Goal: Task Accomplishment & Management: Use online tool/utility

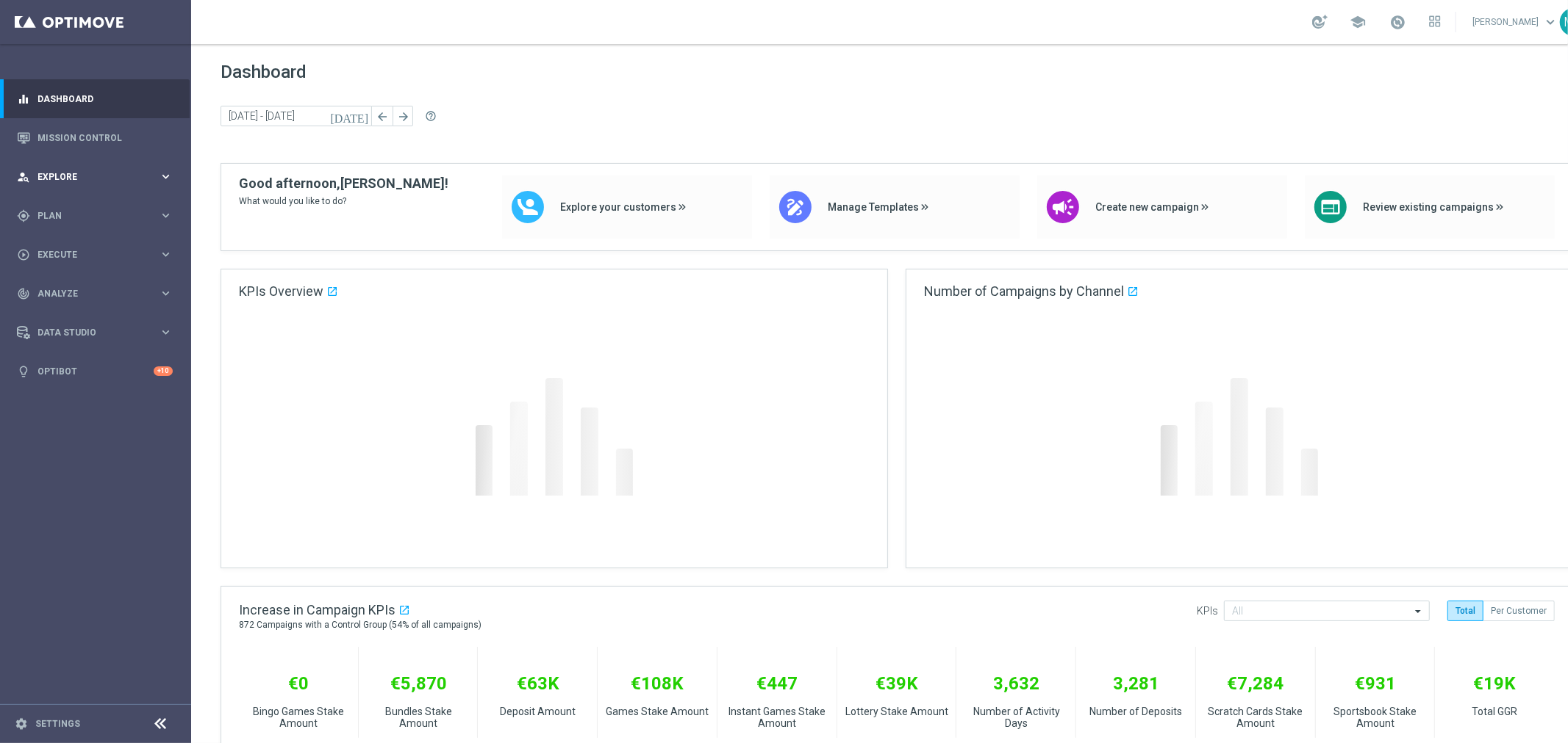
click at [93, 166] on div "person_search Explore keyboard_arrow_right" at bounding box center [95, 177] width 189 height 39
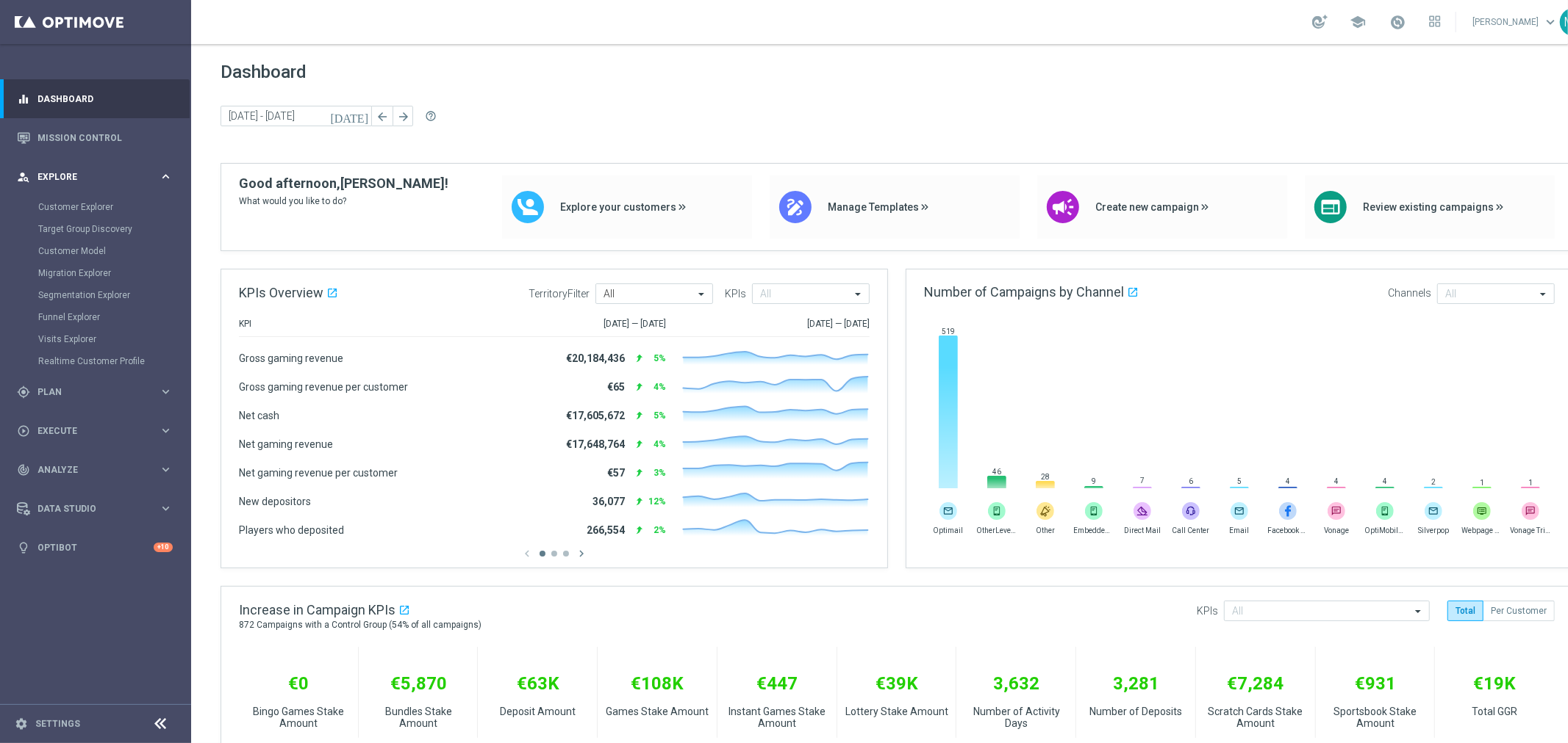
click at [93, 166] on div "person_search Explore keyboard_arrow_right" at bounding box center [95, 177] width 189 height 39
click at [98, 212] on span "Plan" at bounding box center [97, 216] width 121 height 9
click at [89, 282] on accordion "Templates keyboard_arrow_right Optimail OptiMobile In-App OptiMobile Push Embed…" at bounding box center [114, 289] width 151 height 22
click at [93, 291] on span "Templates" at bounding box center [92, 289] width 105 height 9
click at [85, 244] on link "Target Groups" at bounding box center [96, 246] width 115 height 11
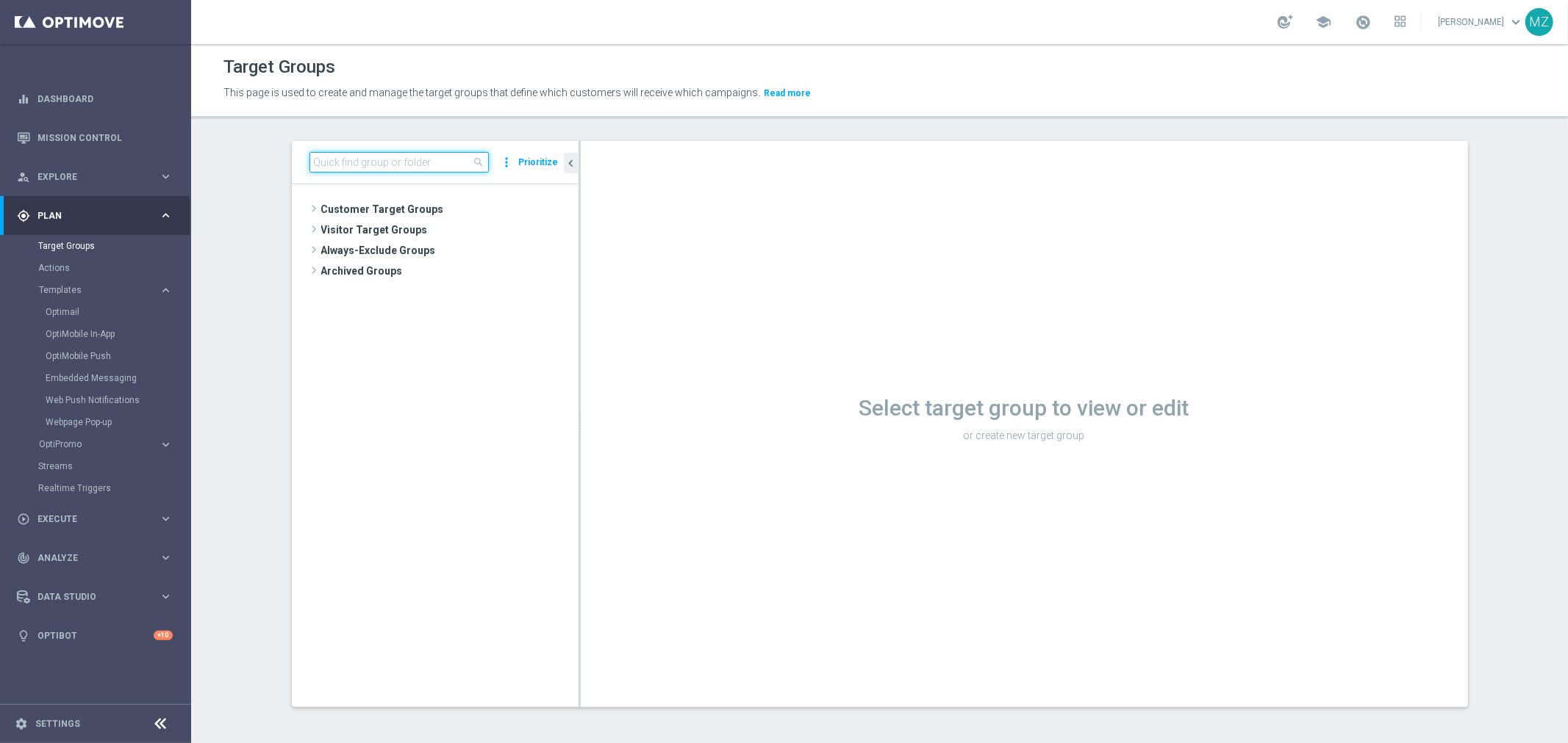
click at [394, 158] on input at bounding box center [399, 162] width 180 height 21
paste input "ALL_SER_MIX__2KTHRESHOLDWEEKLY"
type input "ALL_SER_MIX__2KTHRESHOLDWEEKLY"
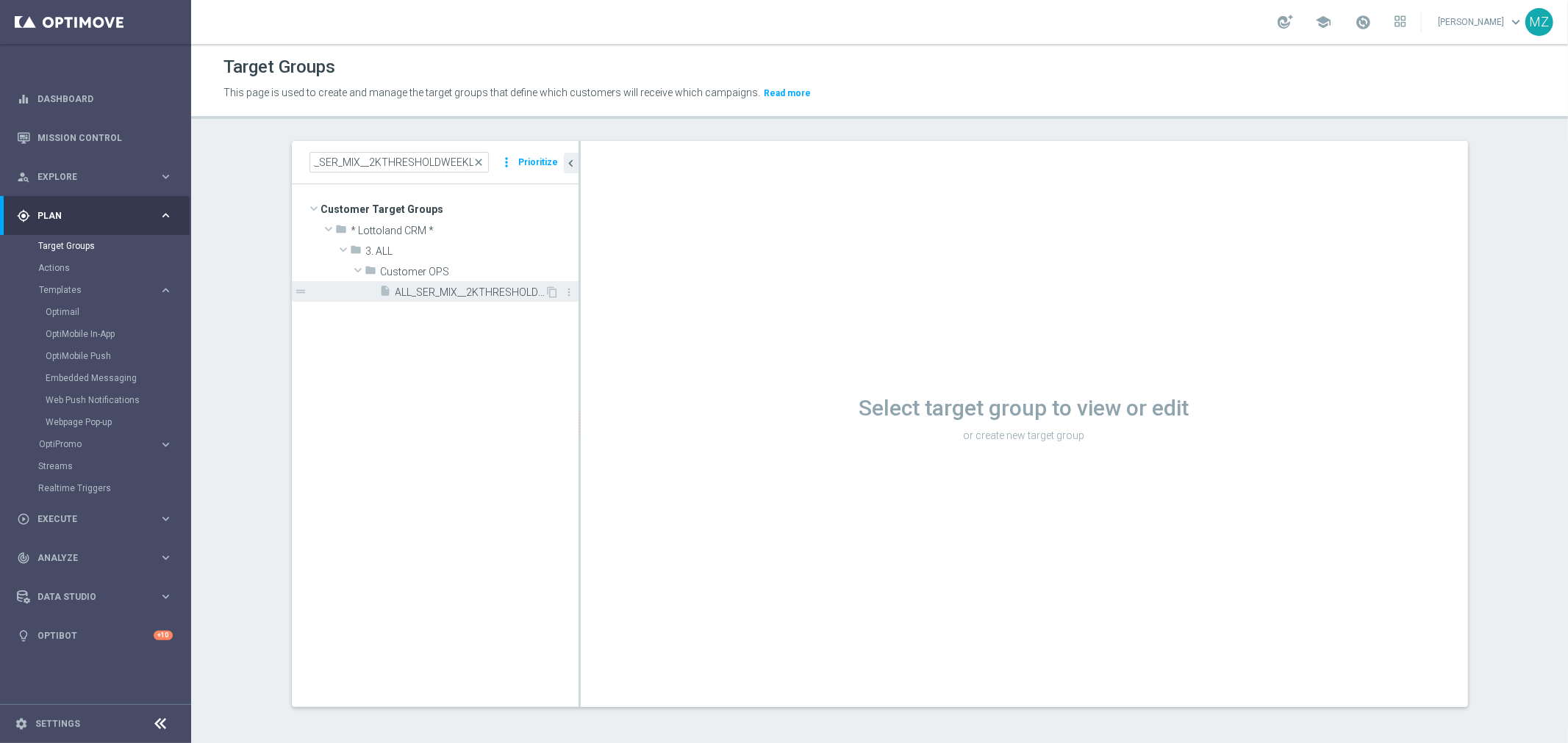
click at [437, 283] on div "insert_drive_file ALL_SER_MIX__2KTHRESHOLDWEEKLY" at bounding box center [462, 292] width 165 height 21
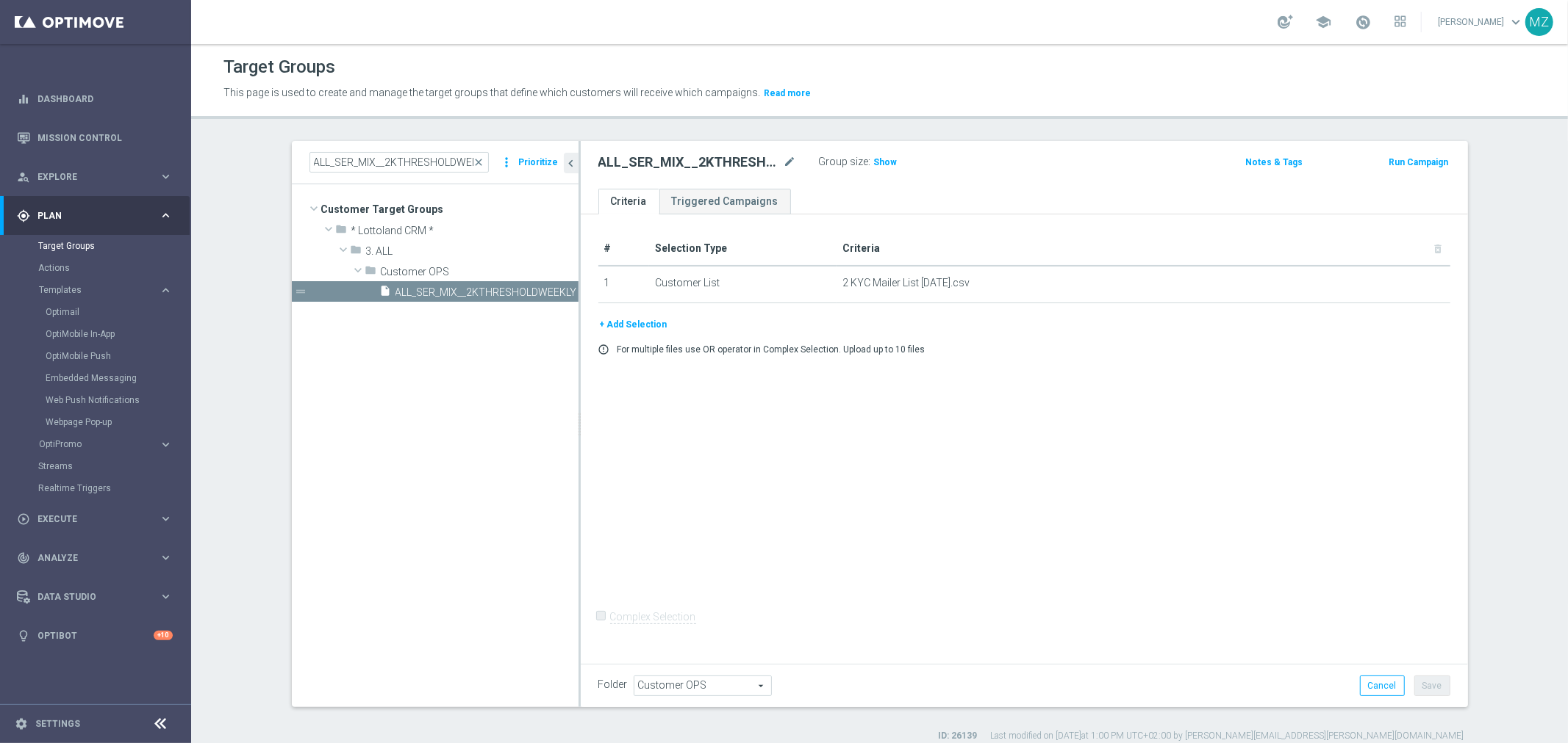
click at [645, 320] on button "+ Add Selection" at bounding box center [634, 325] width 71 height 16
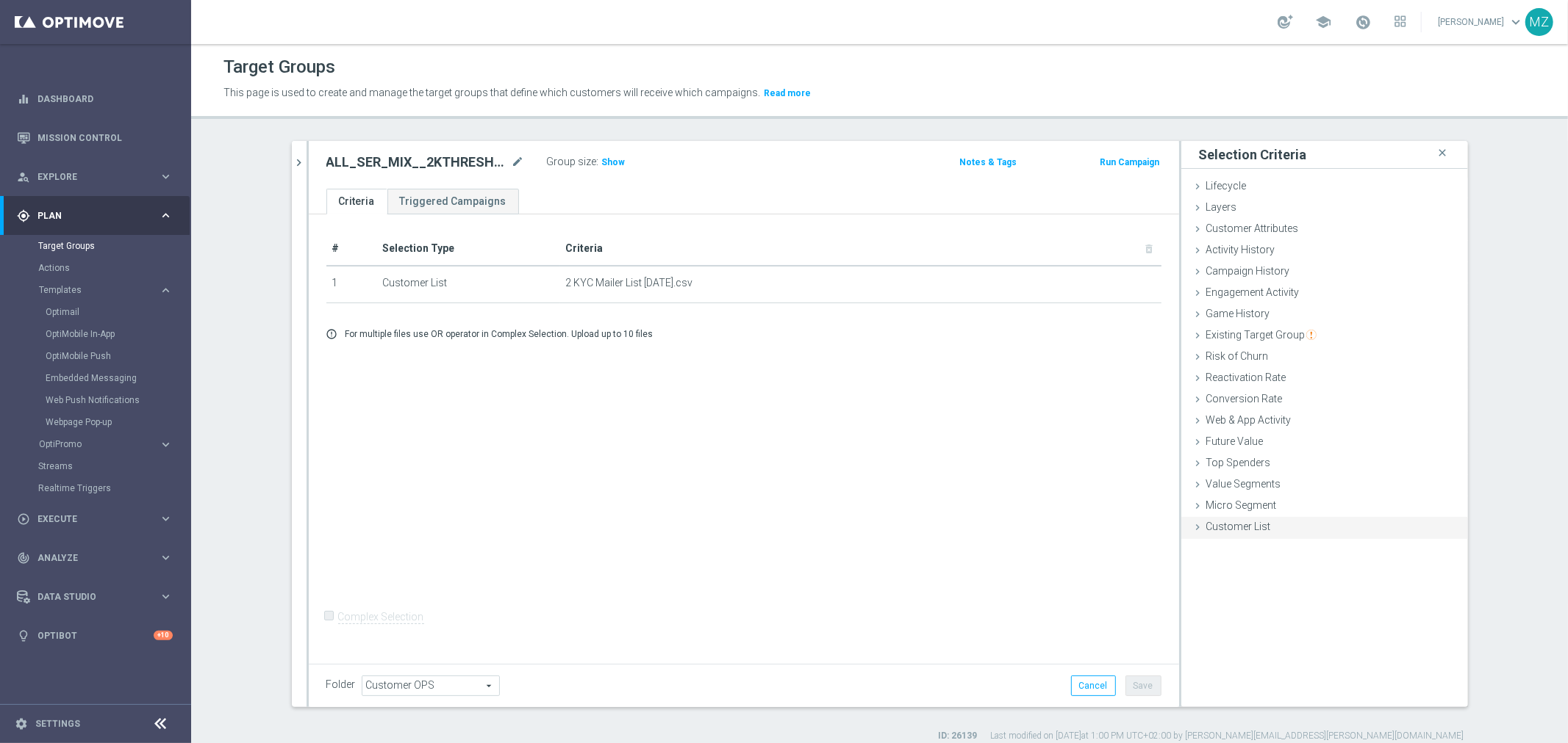
click at [1247, 523] on span "Customer List" at bounding box center [1238, 526] width 65 height 11
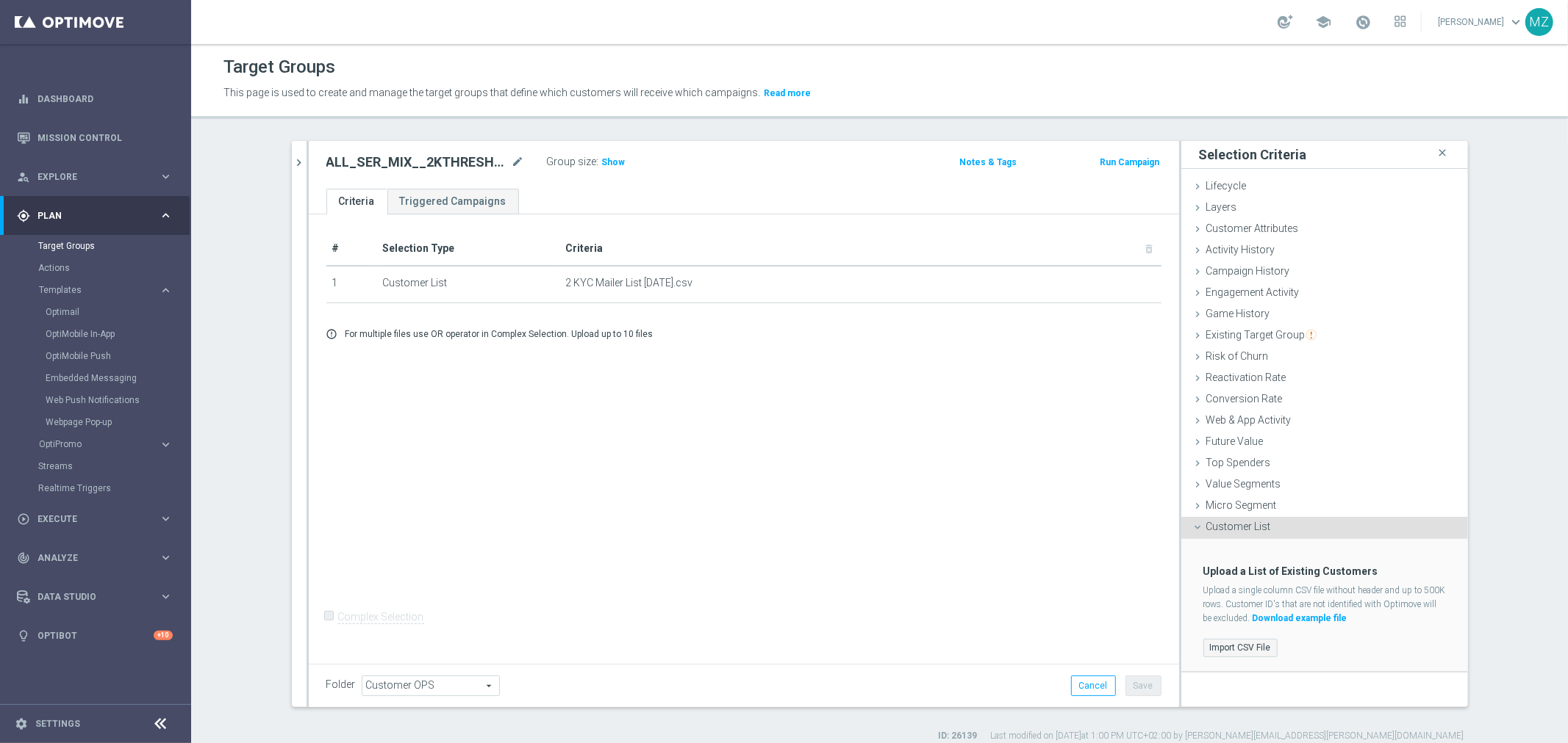
click at [1238, 647] on label "Import CSV File" at bounding box center [1240, 647] width 75 height 18
click at [0, 0] on input "Import CSV File" at bounding box center [0, 0] width 0 height 0
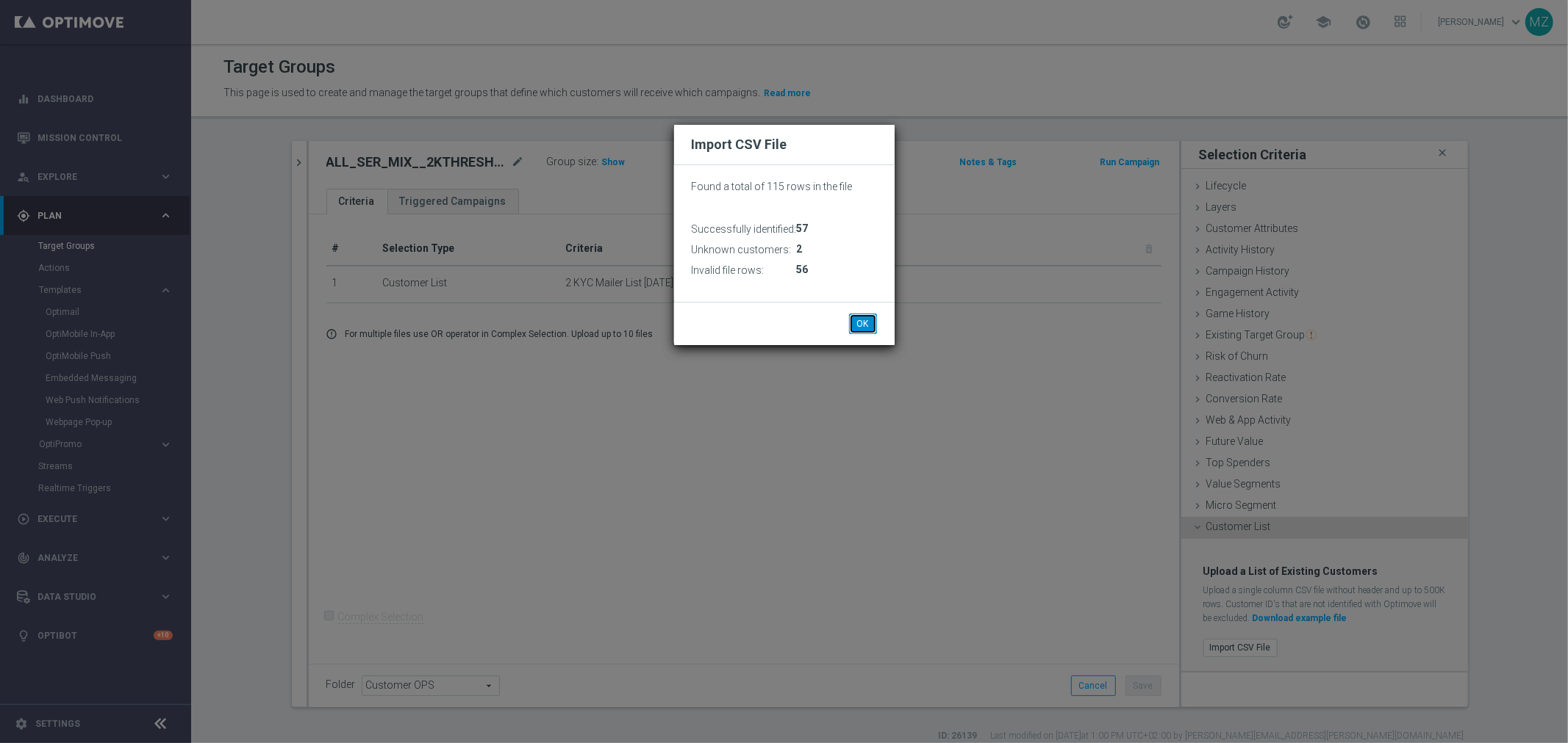
click at [868, 324] on button "OK" at bounding box center [862, 324] width 28 height 21
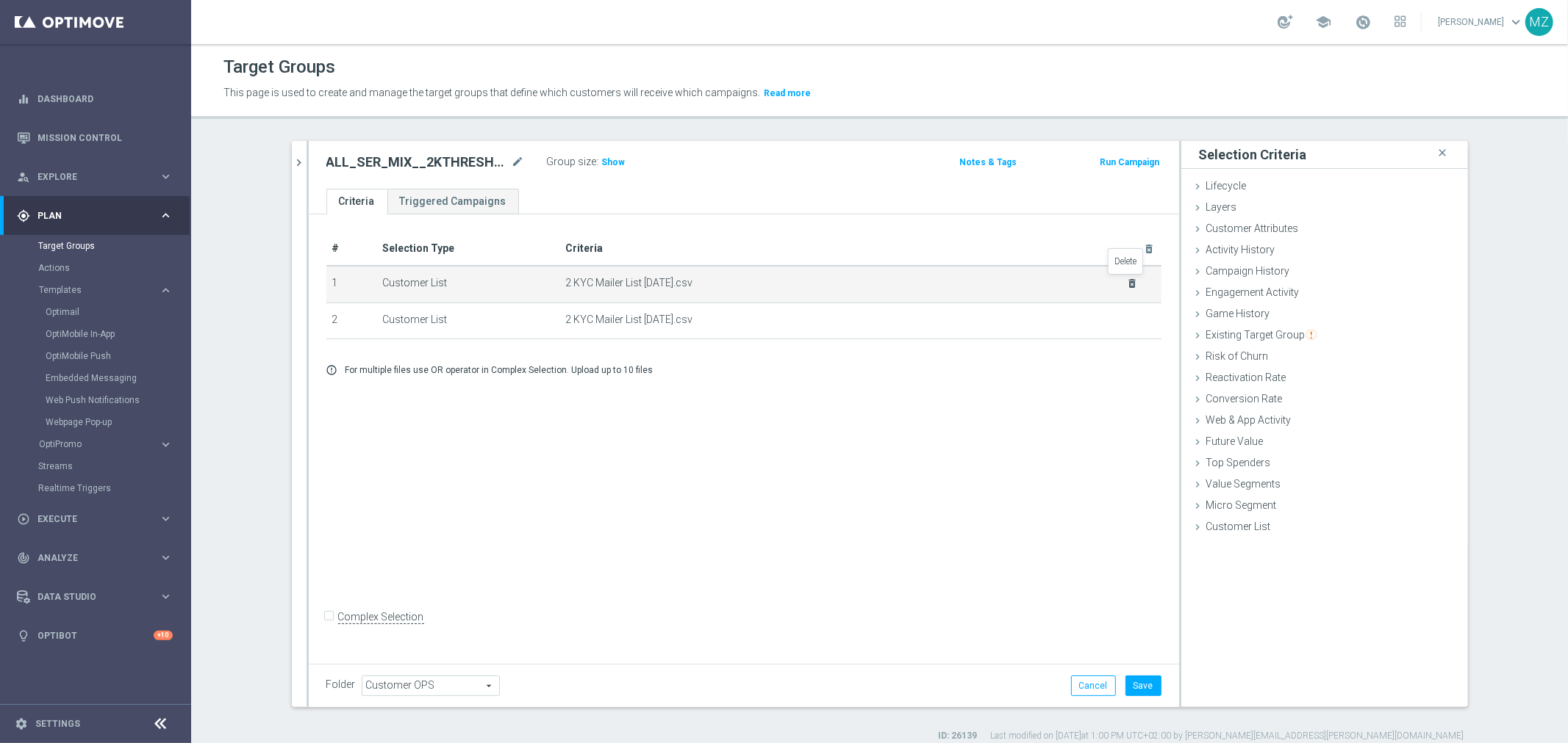
click at [1128, 278] on icon "delete_forever" at bounding box center [1131, 284] width 11 height 11
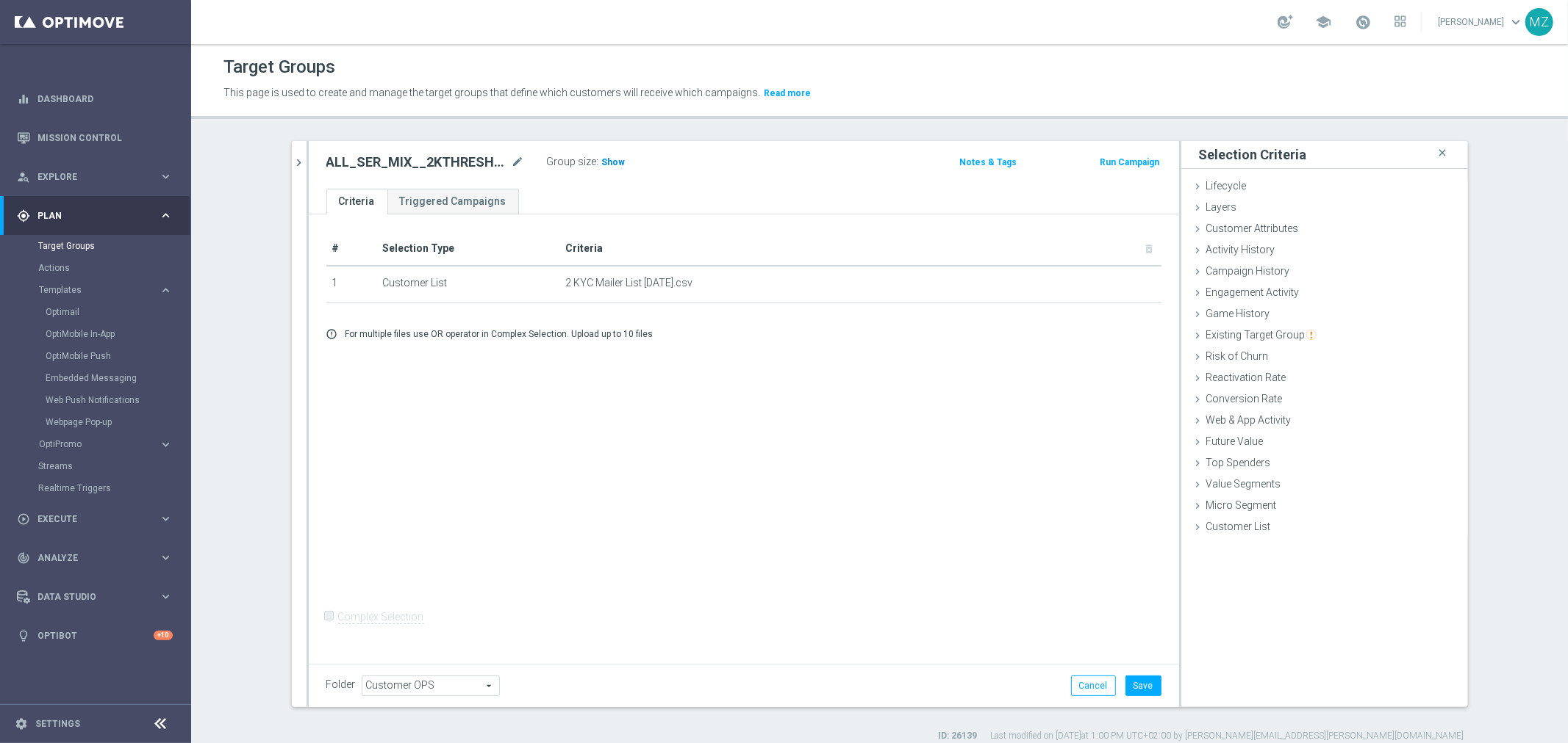
click at [611, 158] on span "Show" at bounding box center [613, 162] width 24 height 11
click at [1141, 690] on button "Save" at bounding box center [1144, 687] width 36 height 21
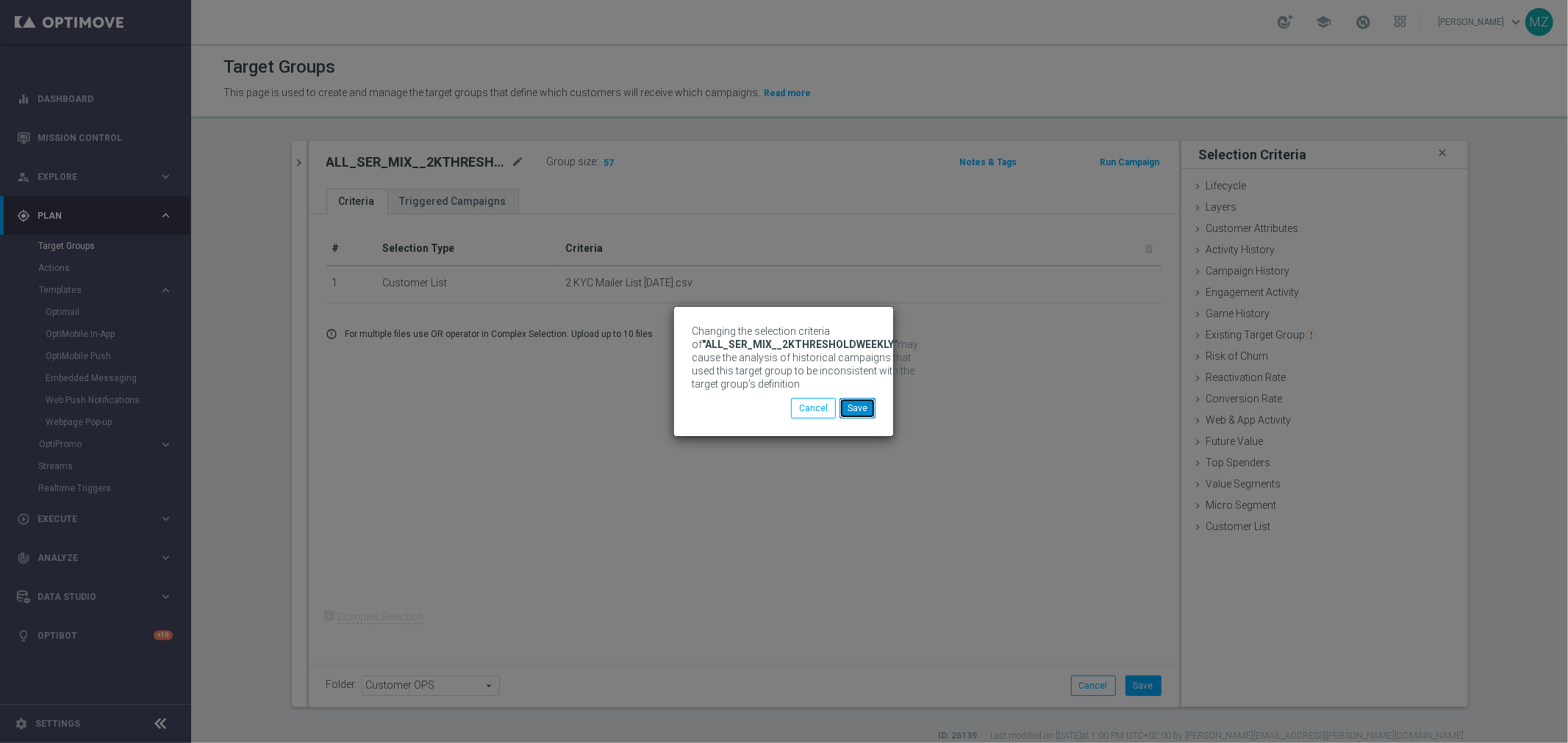
click at [865, 414] on button "Save" at bounding box center [857, 409] width 36 height 21
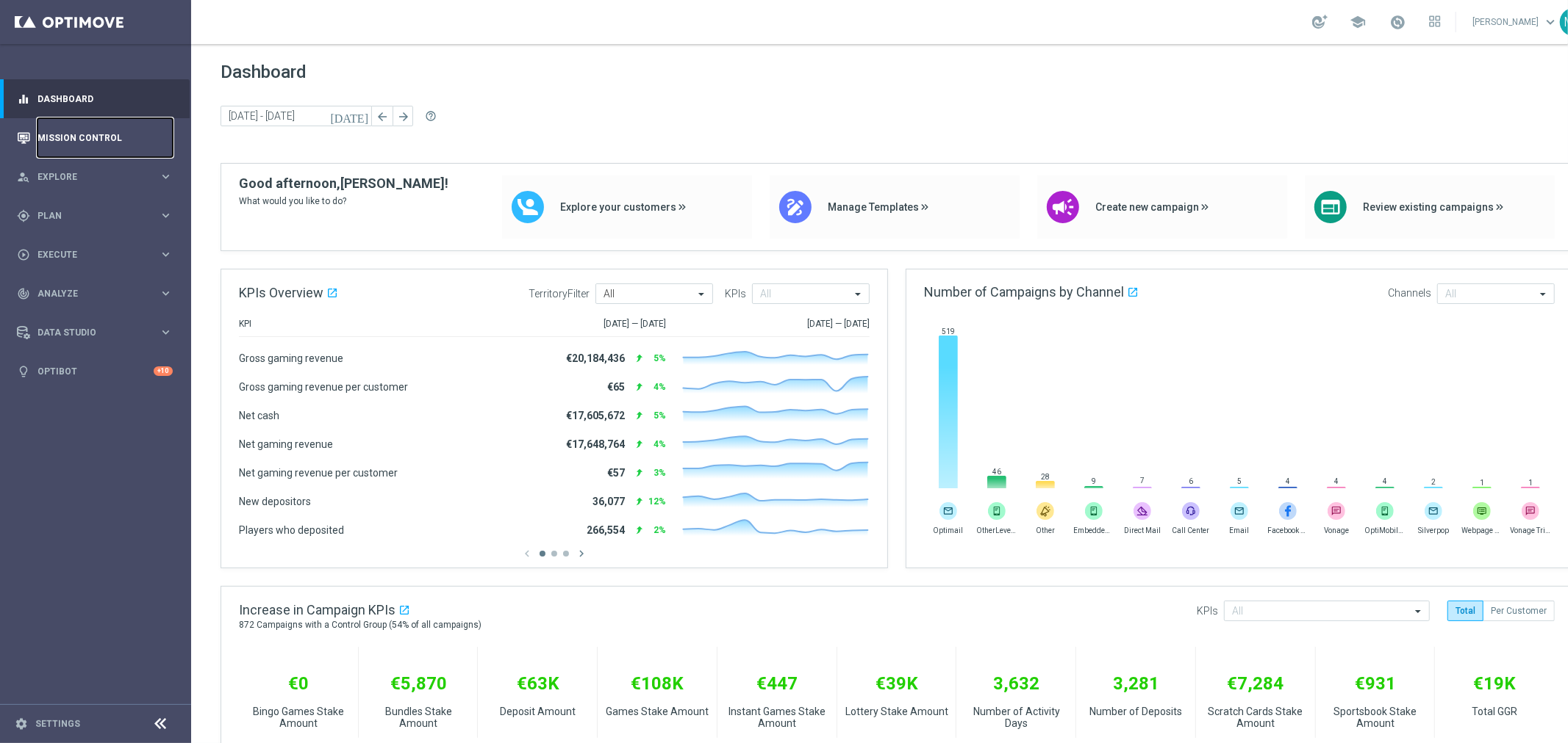
click at [55, 141] on link "Mission Control" at bounding box center [105, 138] width 136 height 39
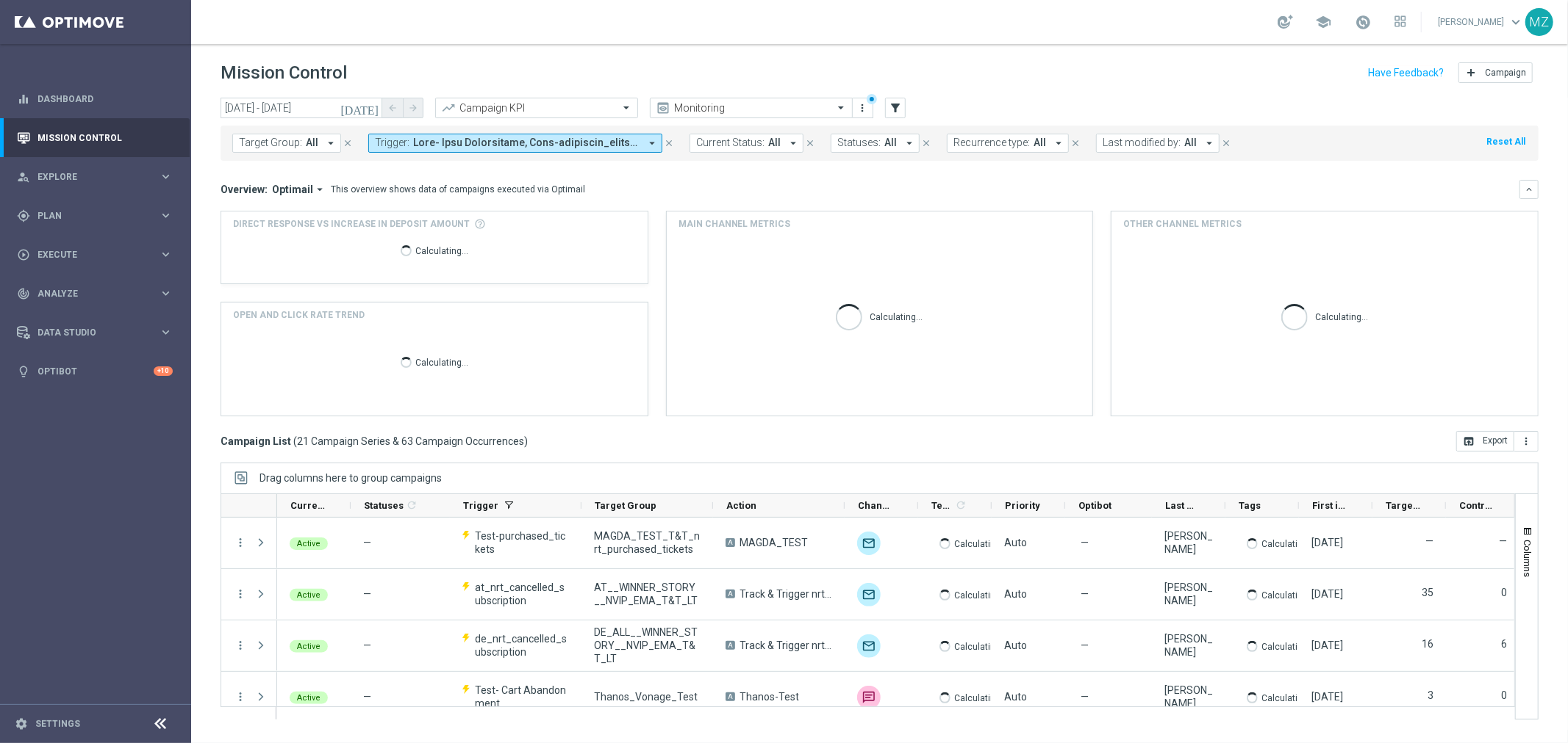
click at [368, 110] on icon "[DATE]" at bounding box center [360, 108] width 40 height 13
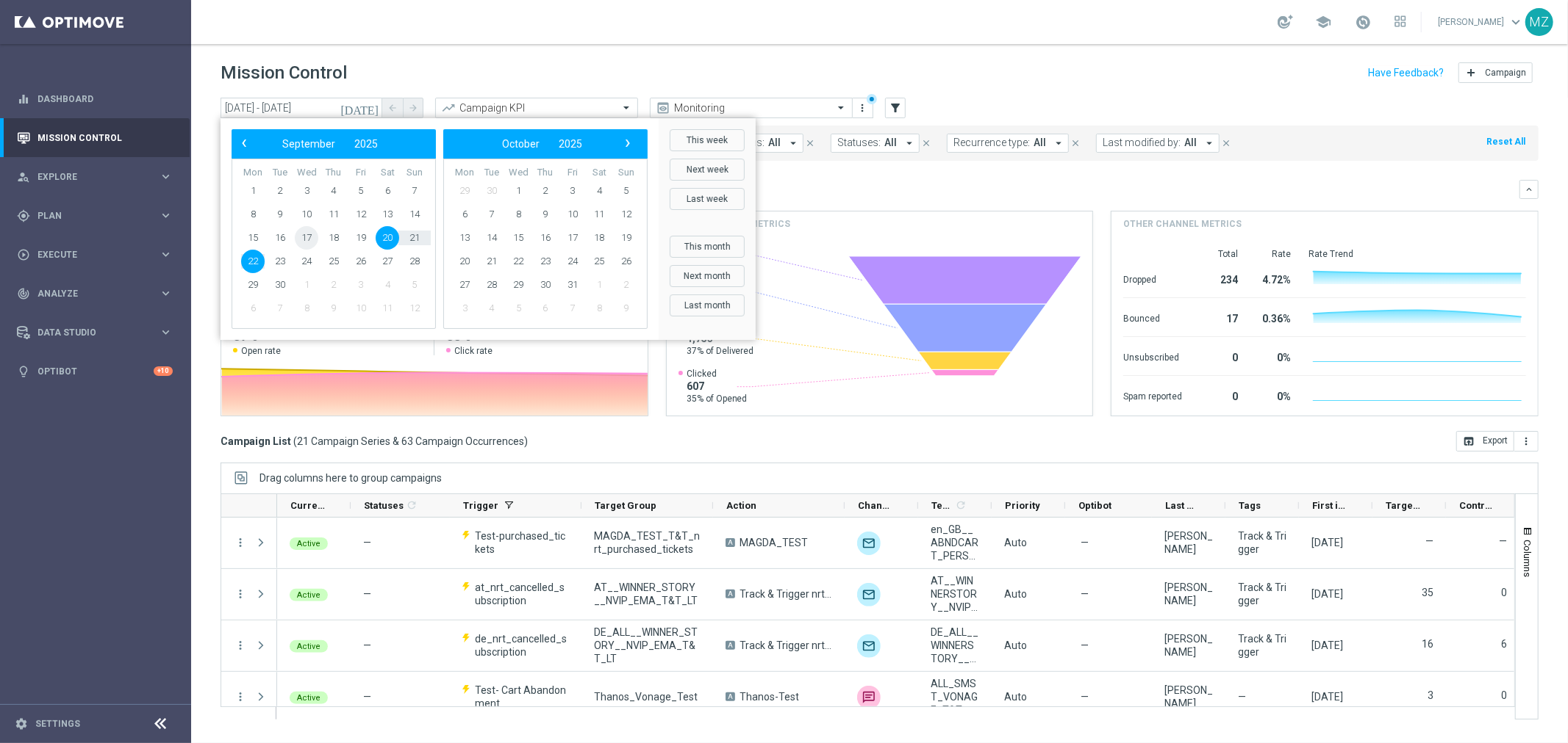
click at [301, 241] on span "17" at bounding box center [306, 238] width 24 height 24
type input "[DATE] - [DATE]"
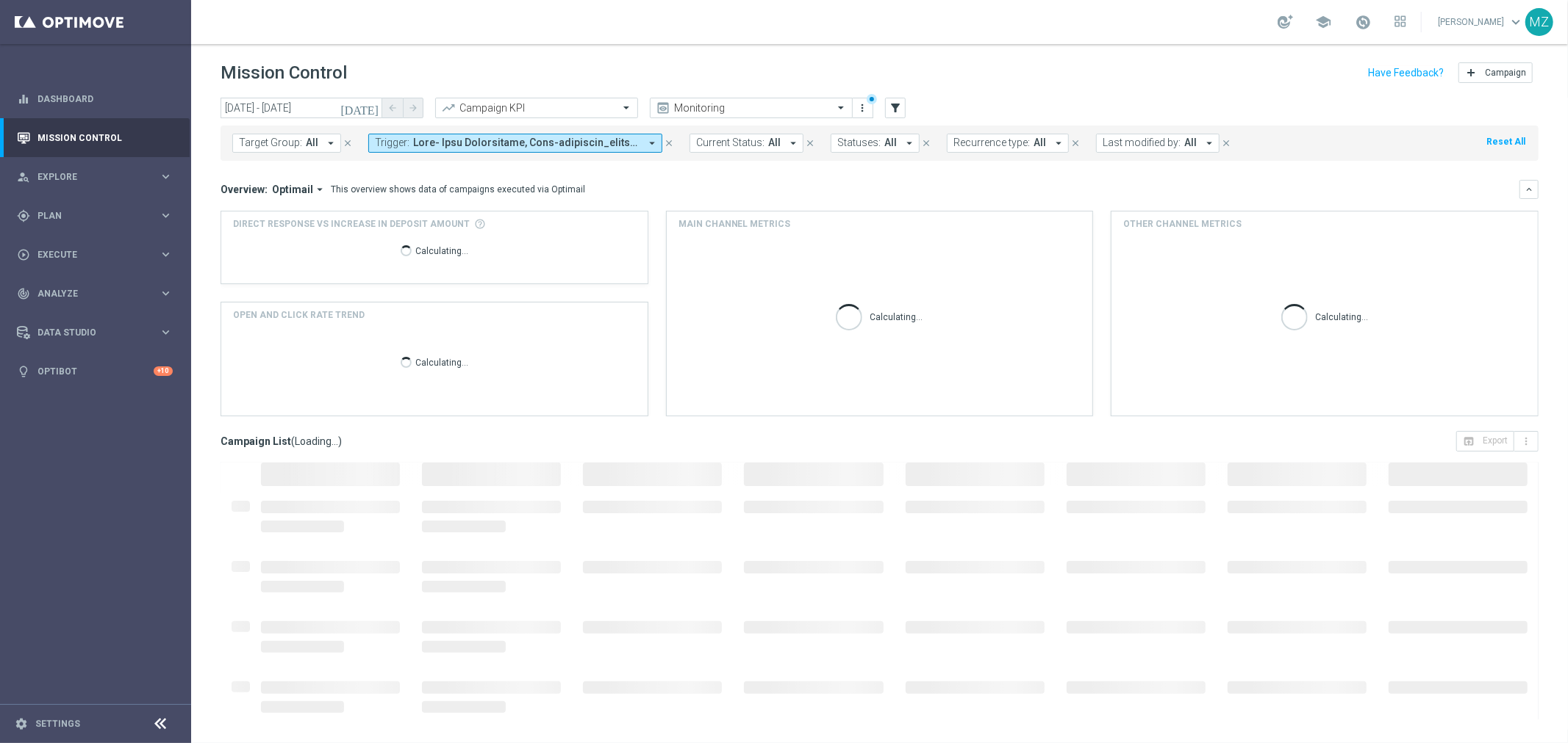
click at [671, 142] on icon "close" at bounding box center [669, 143] width 11 height 11
click at [289, 139] on span "Target Group:" at bounding box center [270, 142] width 63 height 12
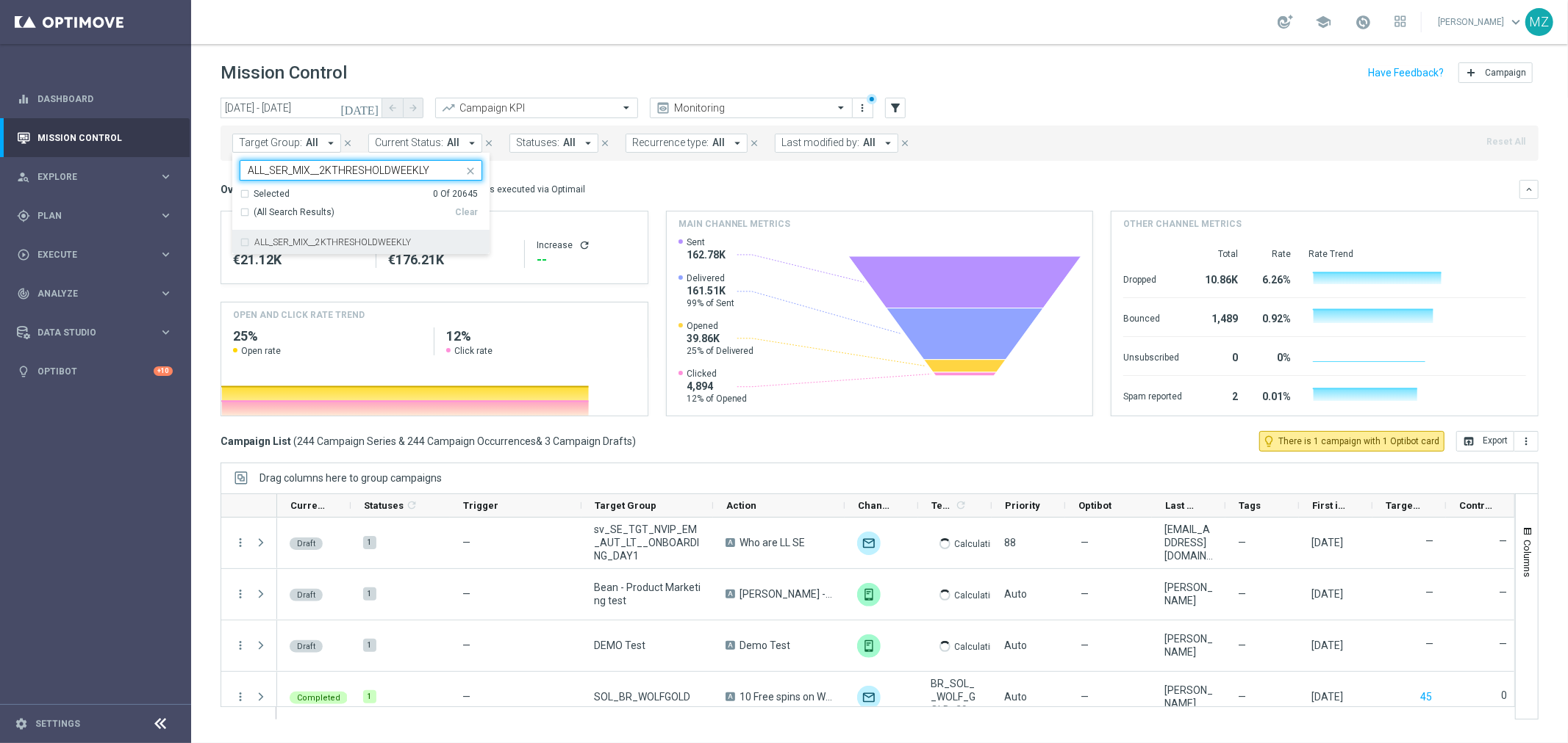
click at [329, 237] on div "ALL_SER_MIX__2KTHRESHOLDWEEKLY" at bounding box center [361, 243] width 243 height 24
type input "ALL_SER_MIX__2KTHRESHOLDWEEKLY"
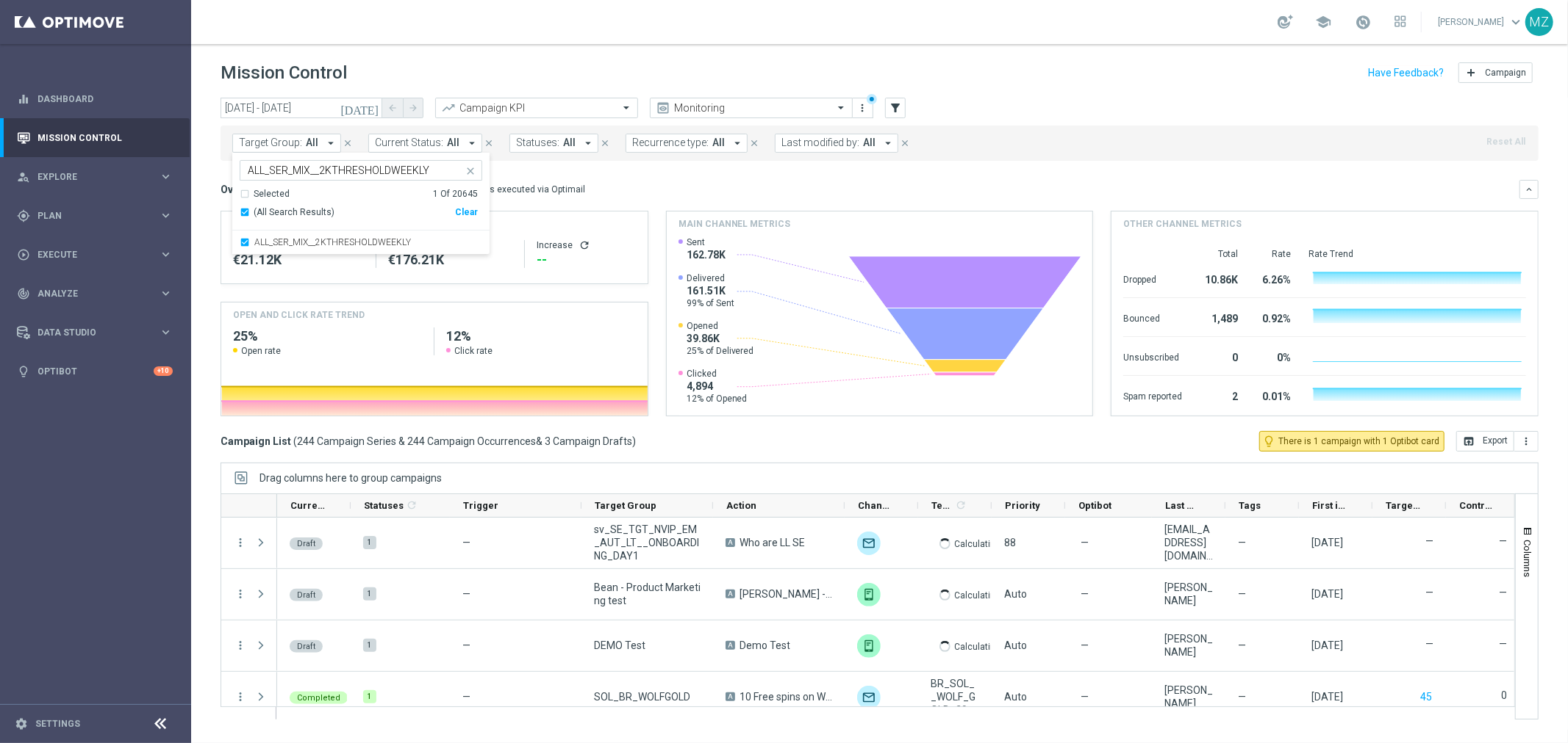
click at [705, 53] on header "Mission Control add Campaign" at bounding box center [879, 71] width 1377 height 53
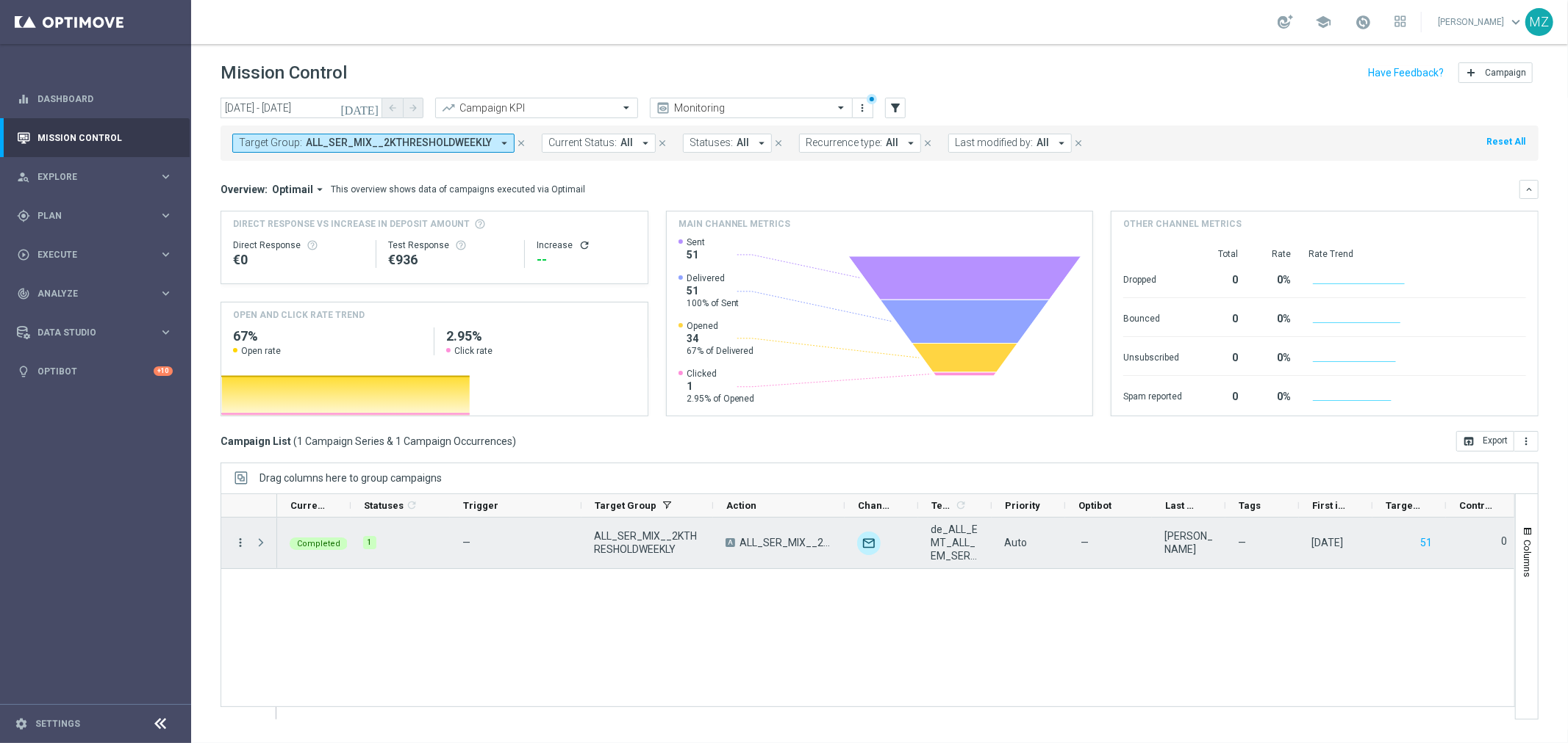
click at [240, 542] on icon "more_vert" at bounding box center [241, 543] width 13 height 13
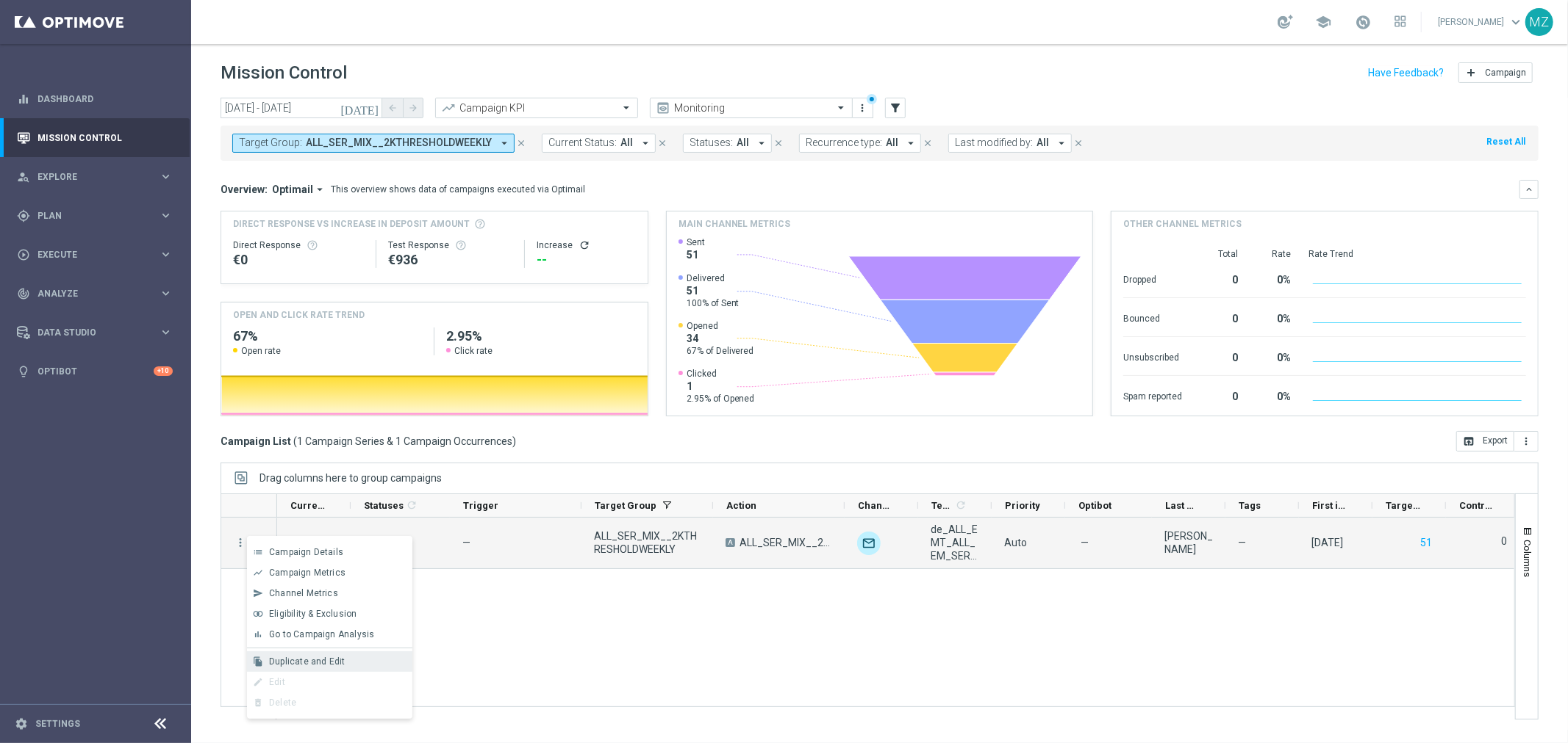
click at [311, 663] on span "Duplicate and Edit" at bounding box center [307, 662] width 75 height 11
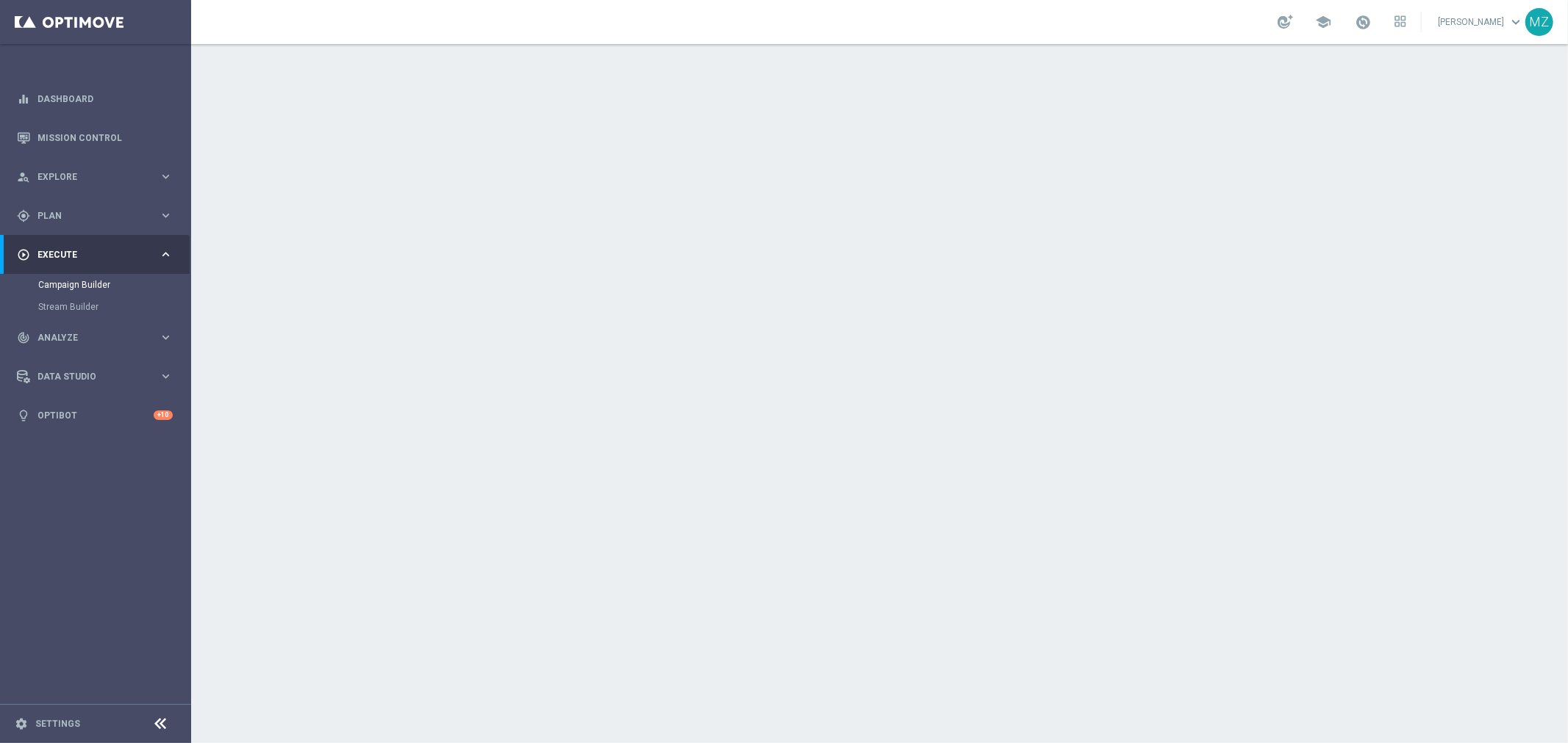
click at [1269, 265] on icon "keyboard_arrow_down" at bounding box center [1279, 268] width 22 height 22
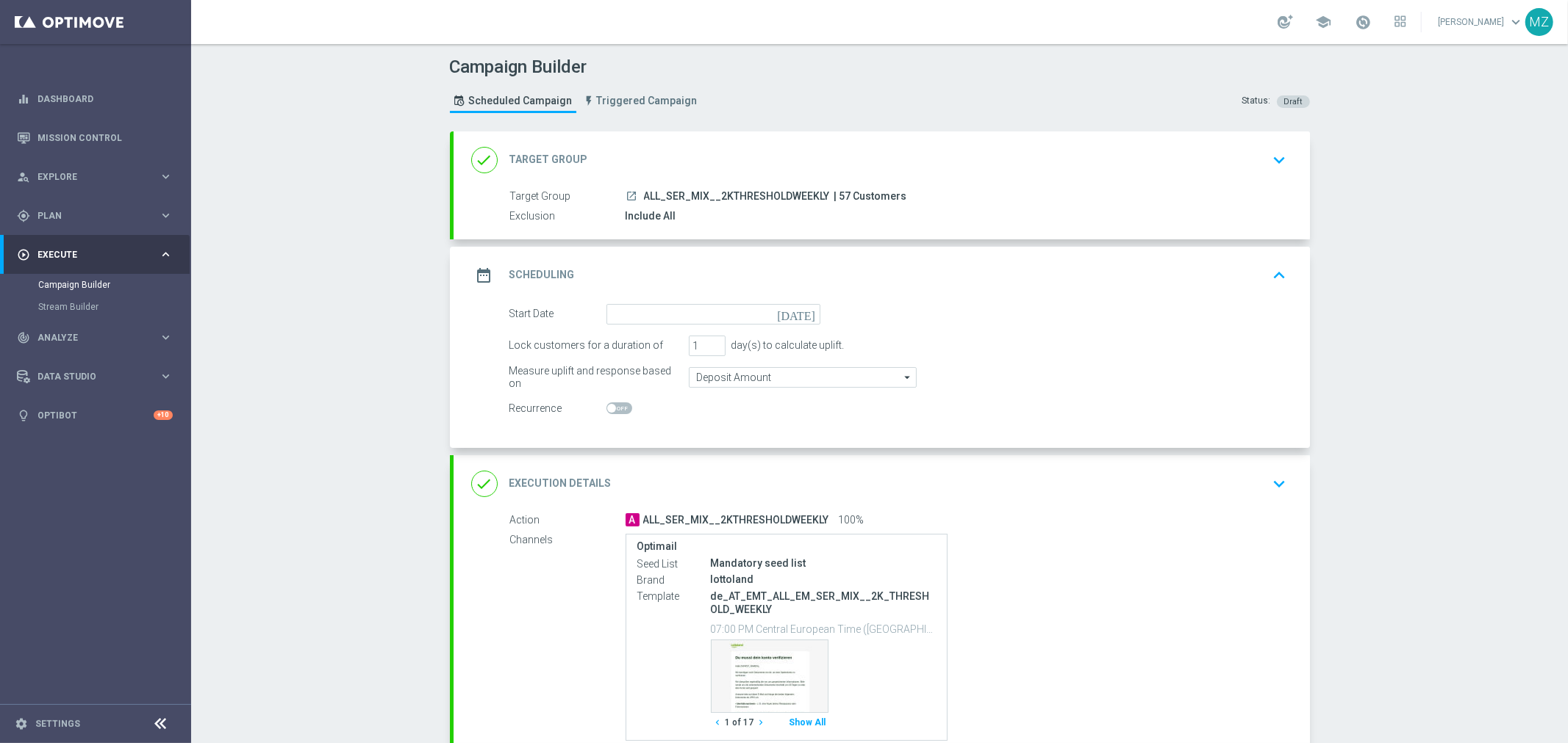
click at [805, 314] on icon "[DATE]" at bounding box center [798, 311] width 43 height 16
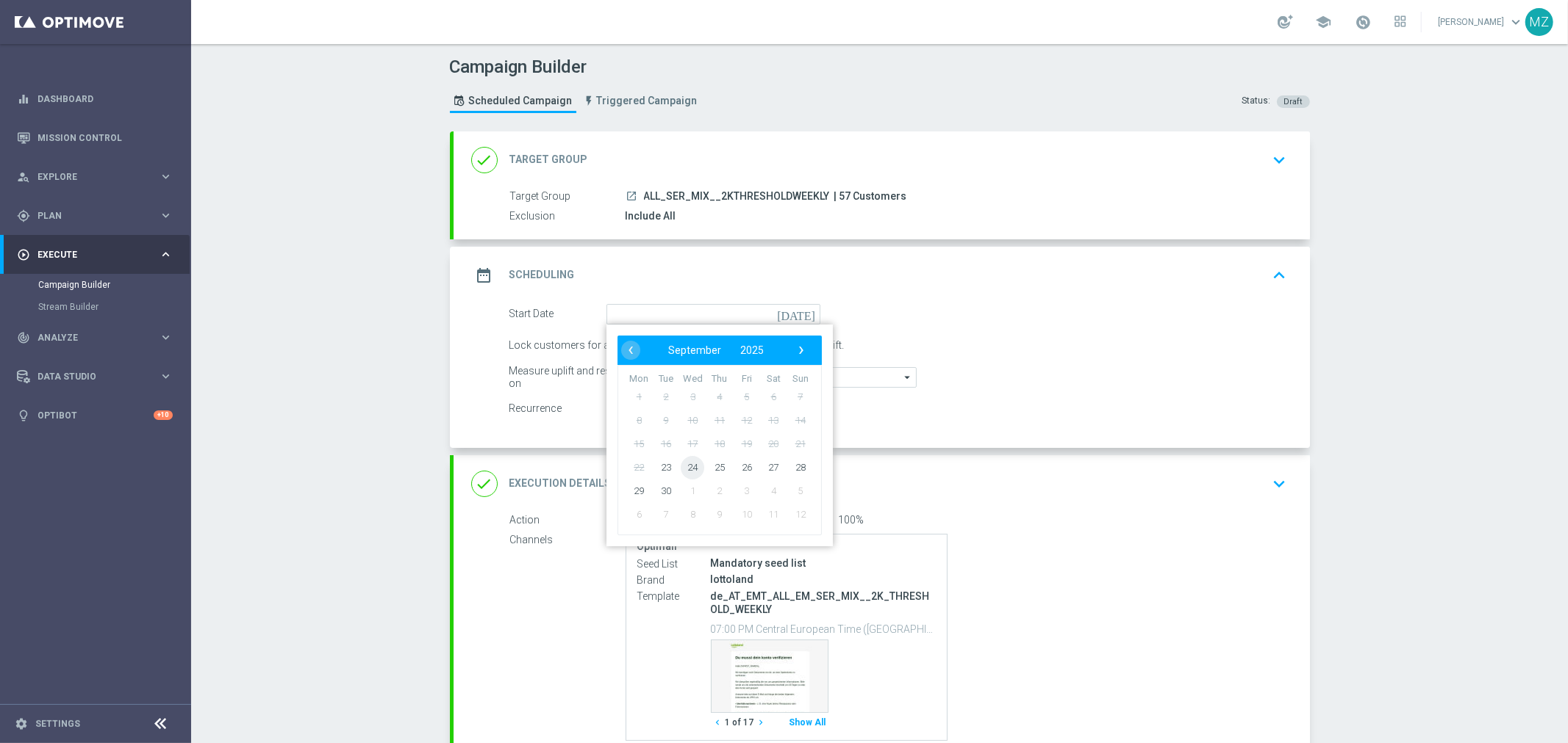
click at [681, 470] on span "24" at bounding box center [692, 467] width 24 height 24
type input "24 Sep 2025"
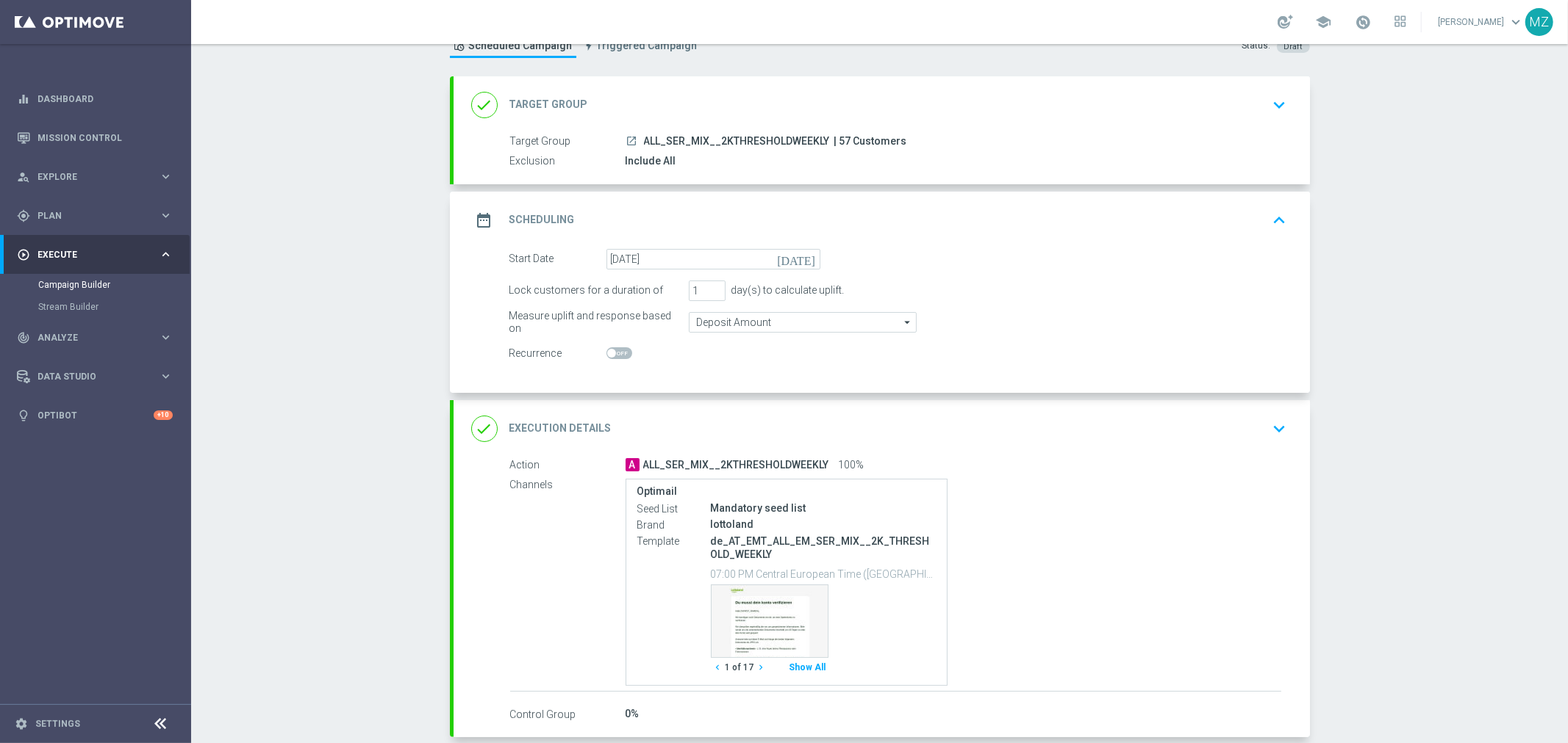
scroll to position [81, 0]
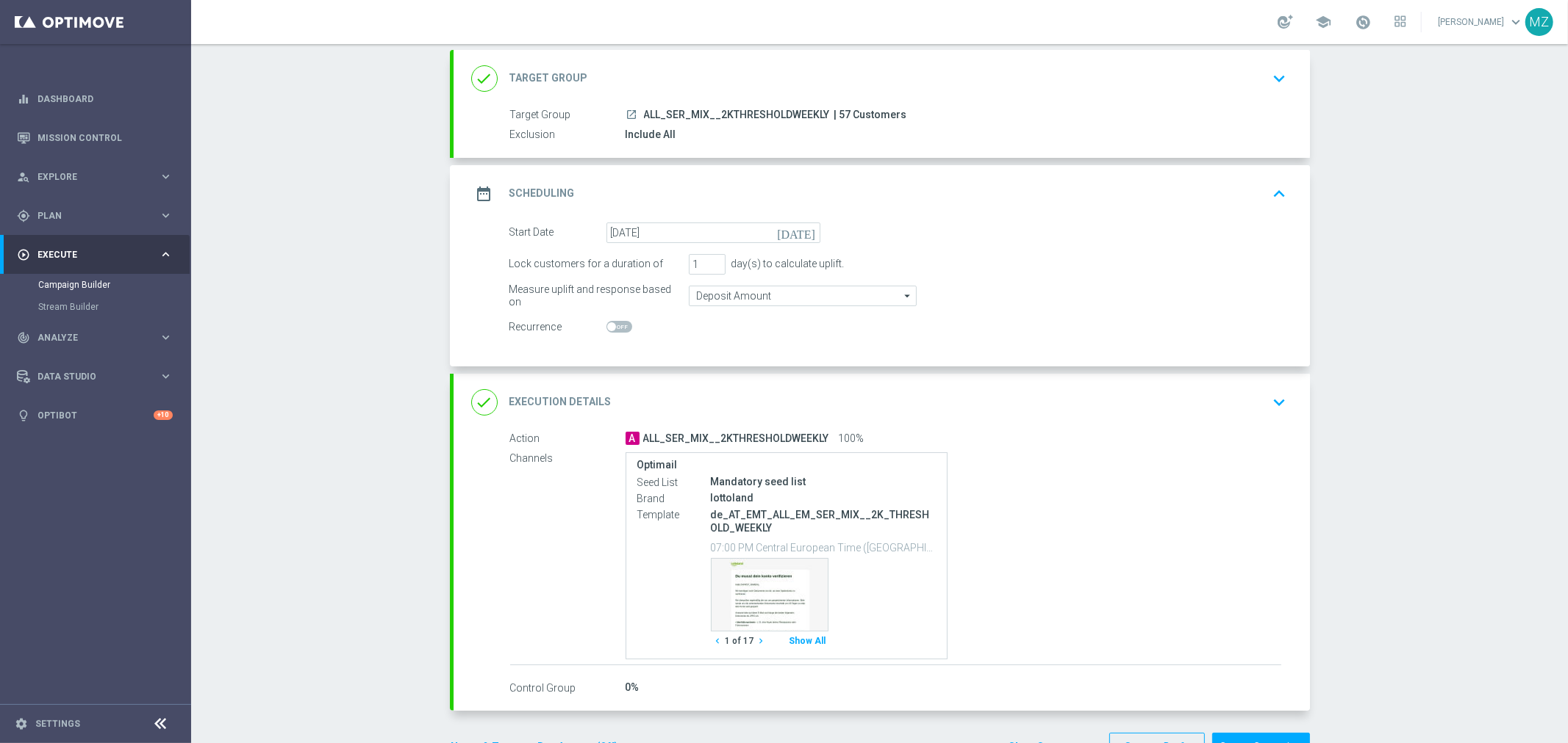
click at [799, 639] on button "Show All" at bounding box center [807, 642] width 41 height 20
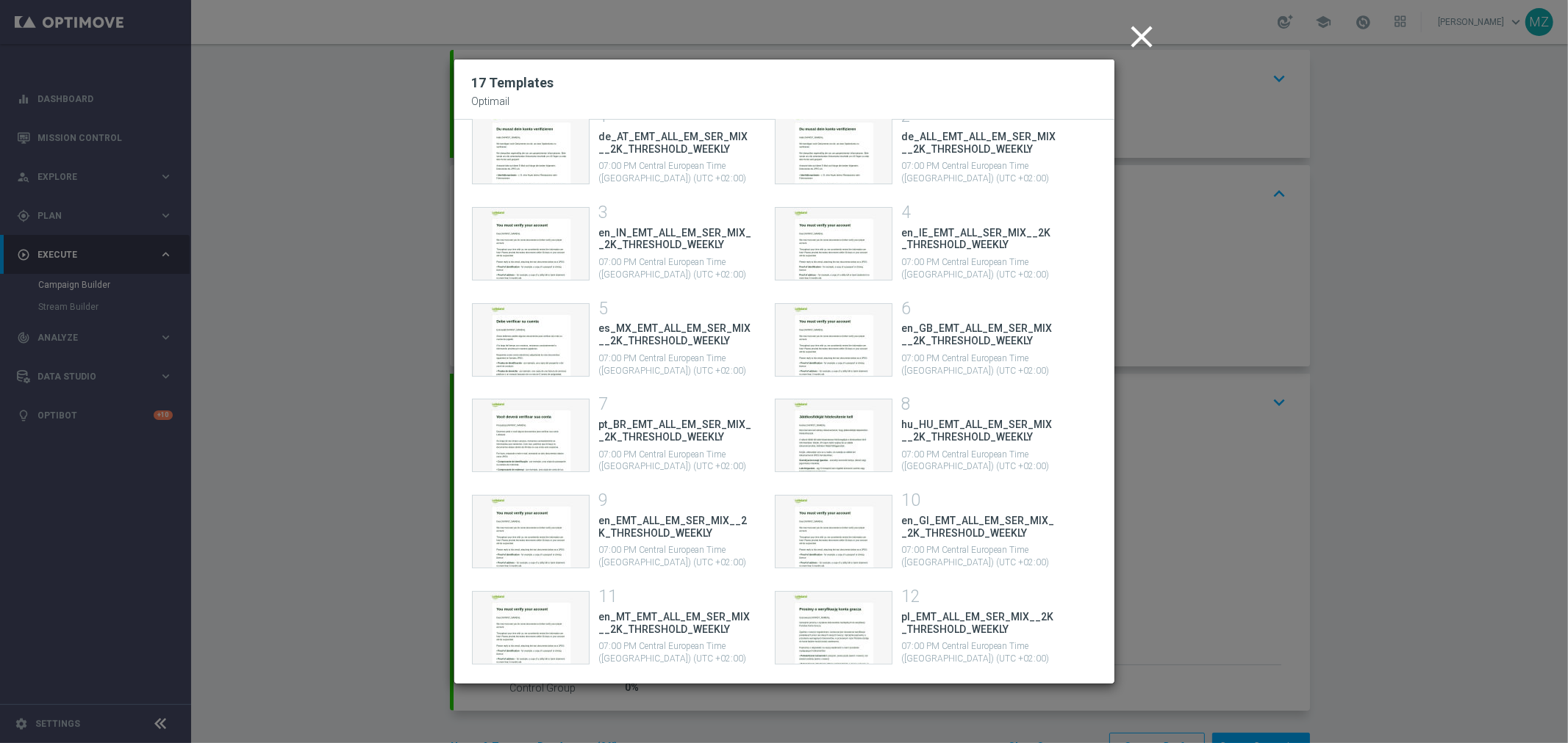
scroll to position [163, 0]
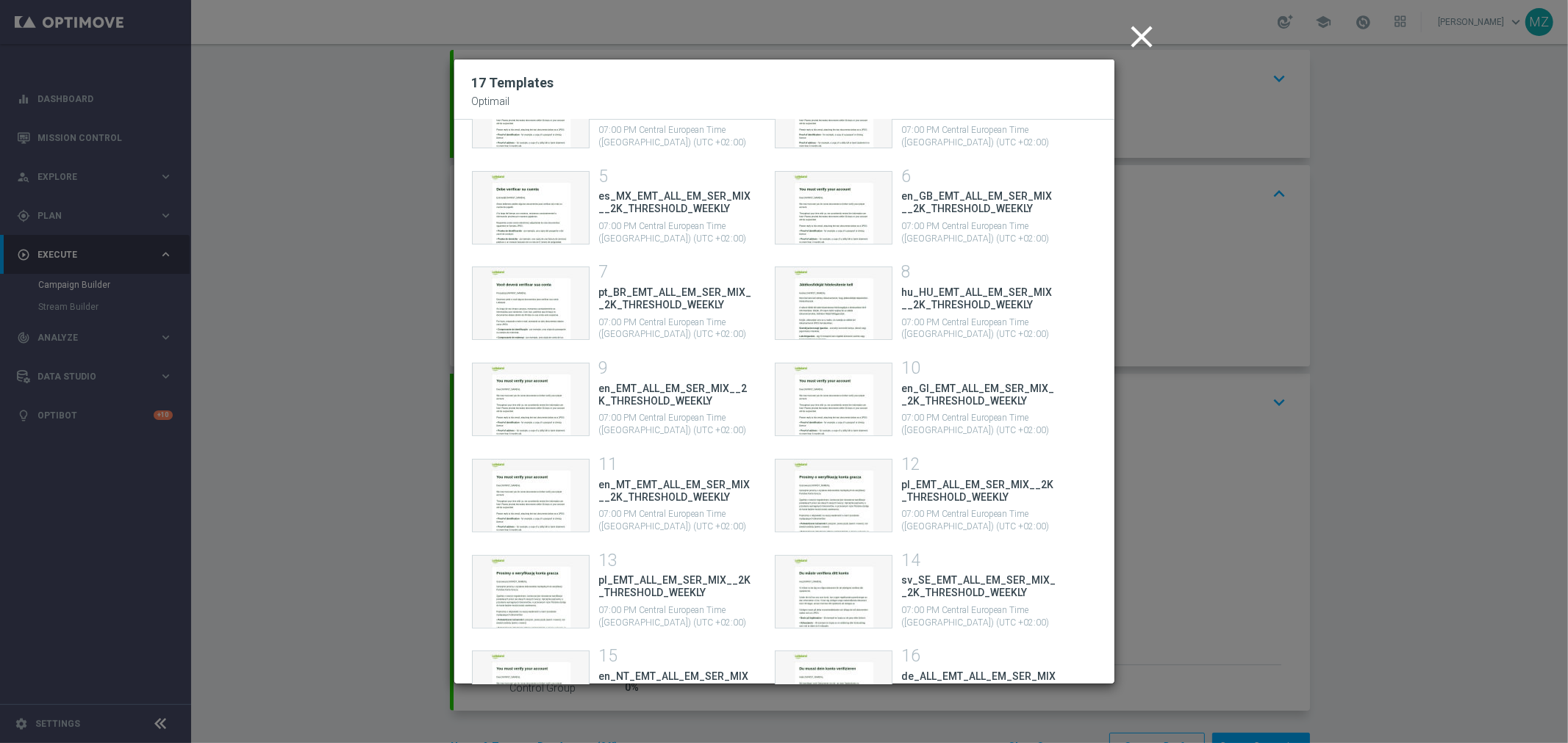
click at [1138, 33] on icon "close" at bounding box center [1142, 36] width 36 height 36
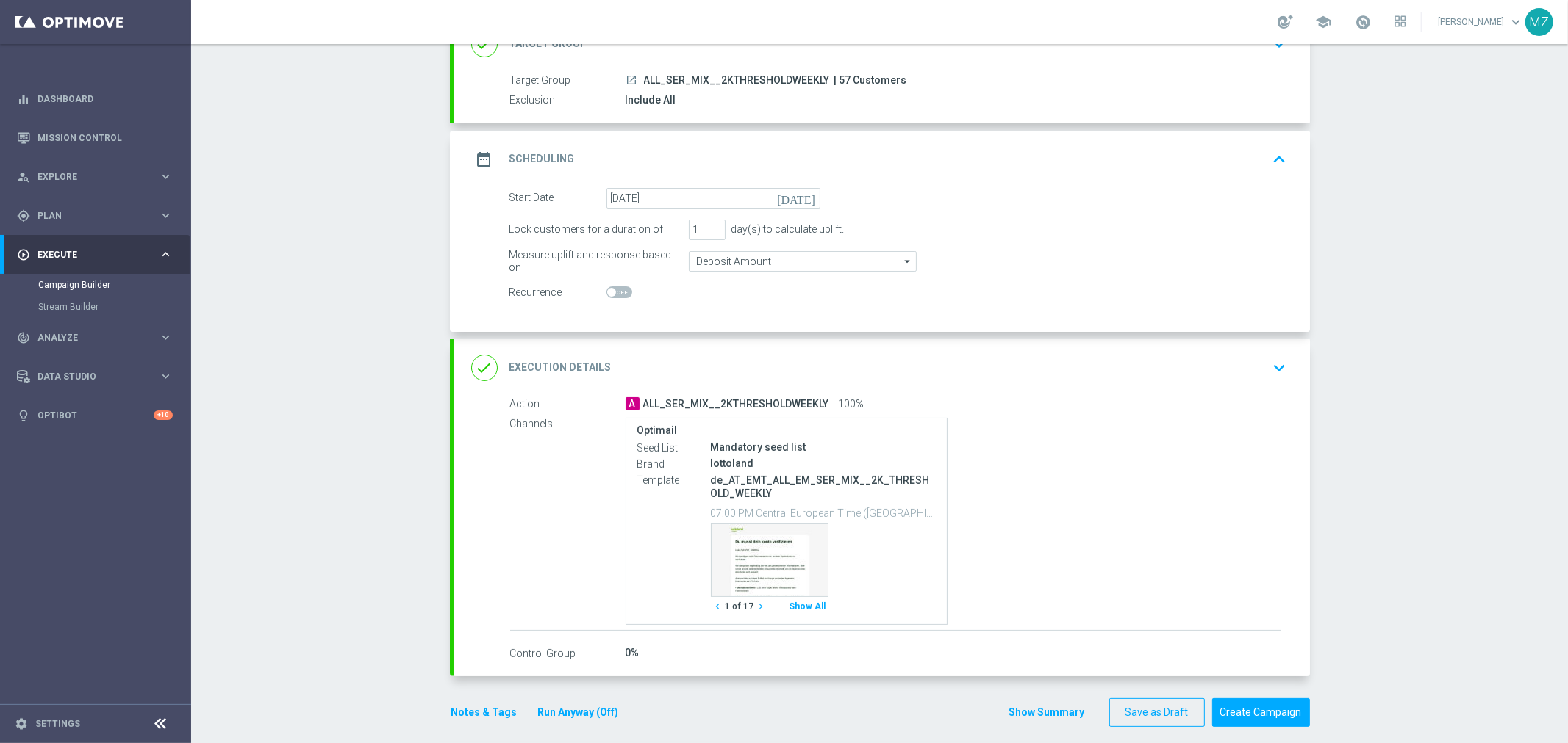
scroll to position [127, 0]
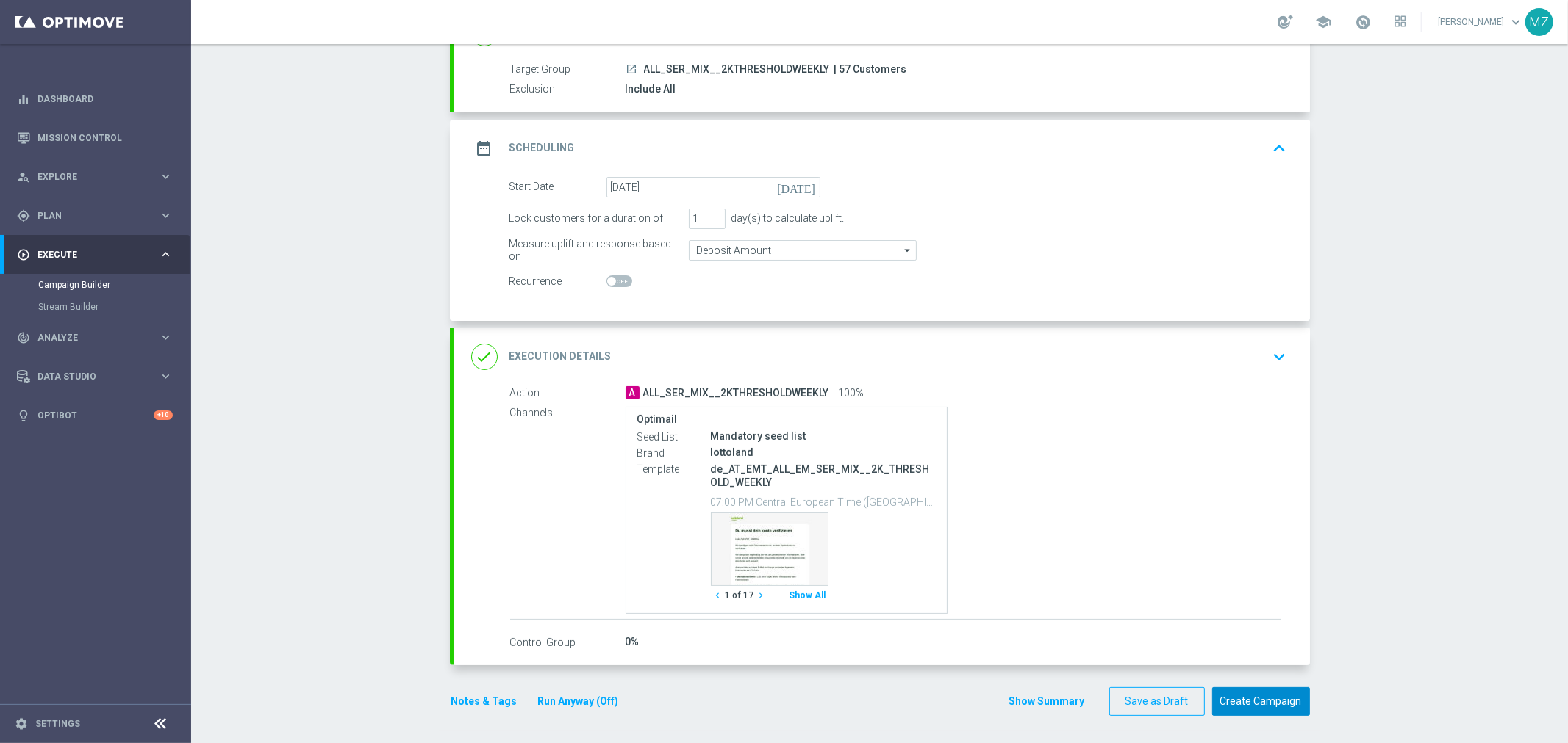
click at [1254, 693] on button "Create Campaign" at bounding box center [1260, 702] width 97 height 29
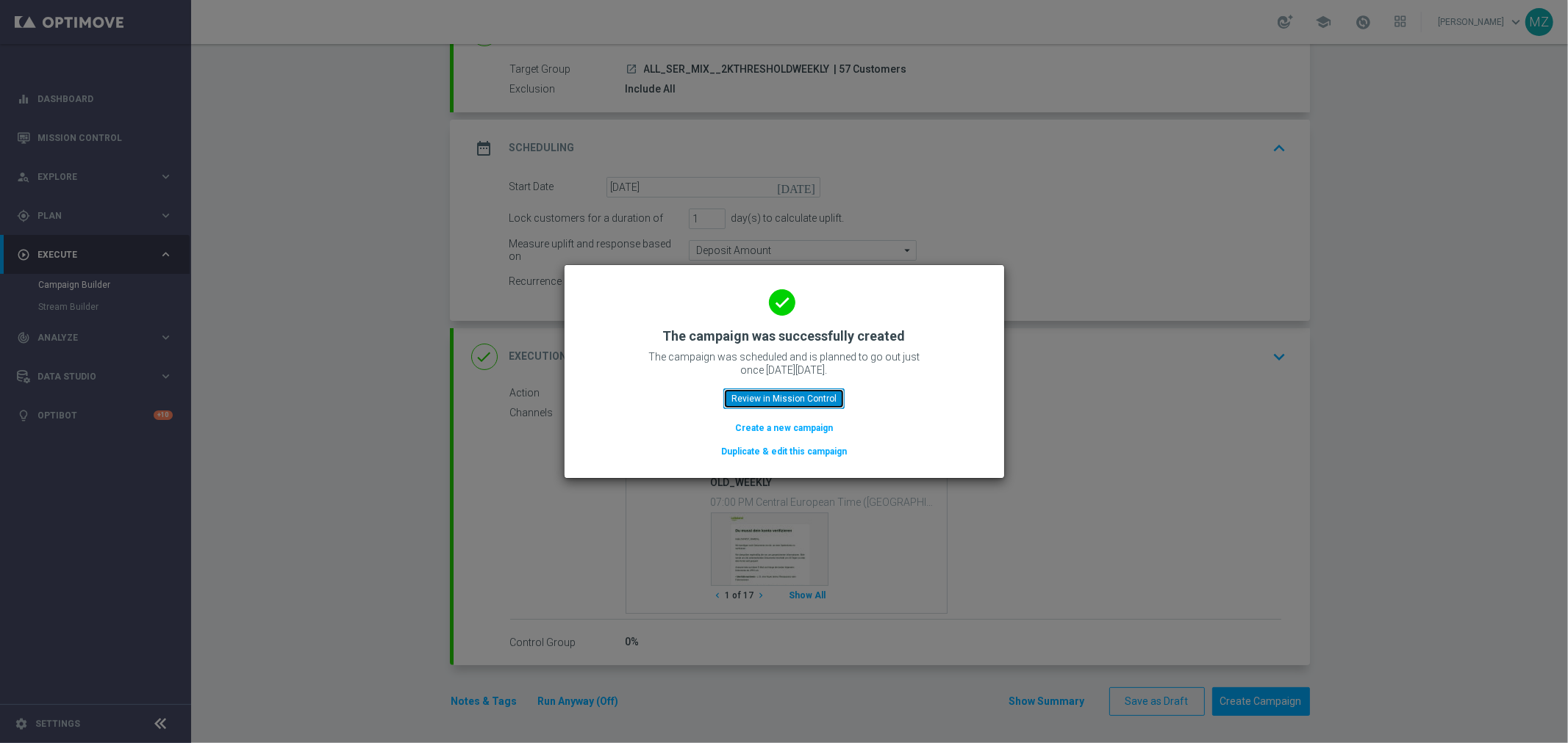
click at [782, 401] on button "Review in Mission Control" at bounding box center [784, 399] width 121 height 21
